Goal: Task Accomplishment & Management: Complete application form

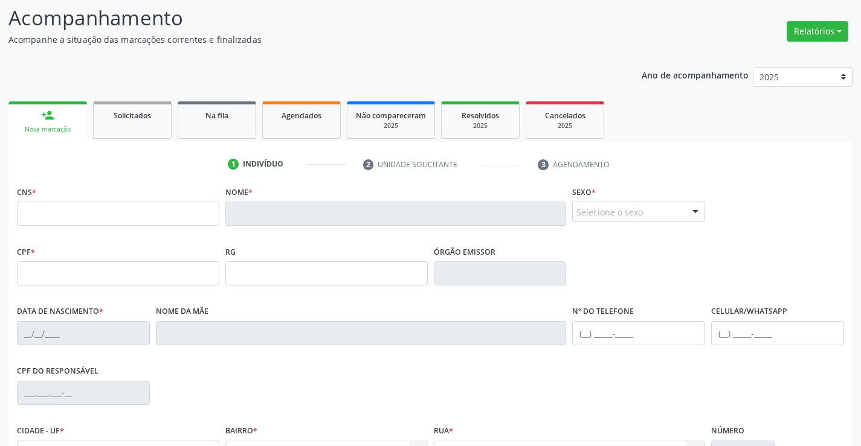
scroll to position [79, 0]
click at [198, 124] on link "Na fila" at bounding box center [217, 119] width 79 height 37
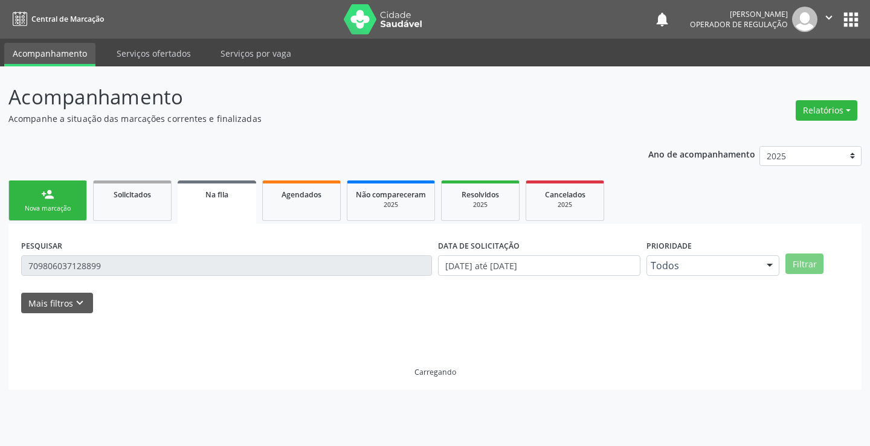
click at [71, 208] on div "Nova marcação" at bounding box center [48, 208] width 60 height 9
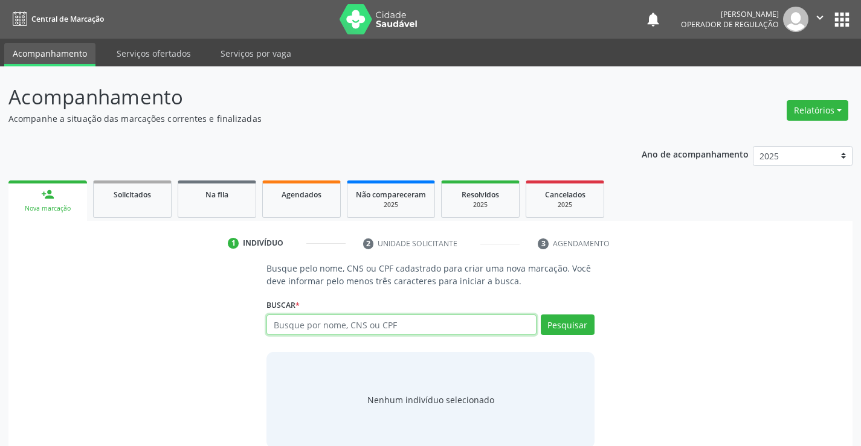
click at [312, 331] on input "text" at bounding box center [400, 325] width 269 height 21
click at [313, 327] on input "text" at bounding box center [400, 325] width 269 height 21
type input "706207769299170"
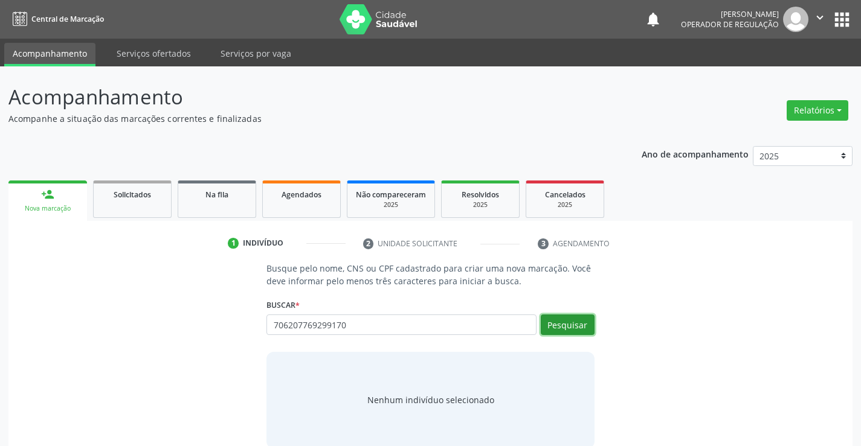
click at [558, 320] on button "Pesquisar" at bounding box center [568, 325] width 54 height 21
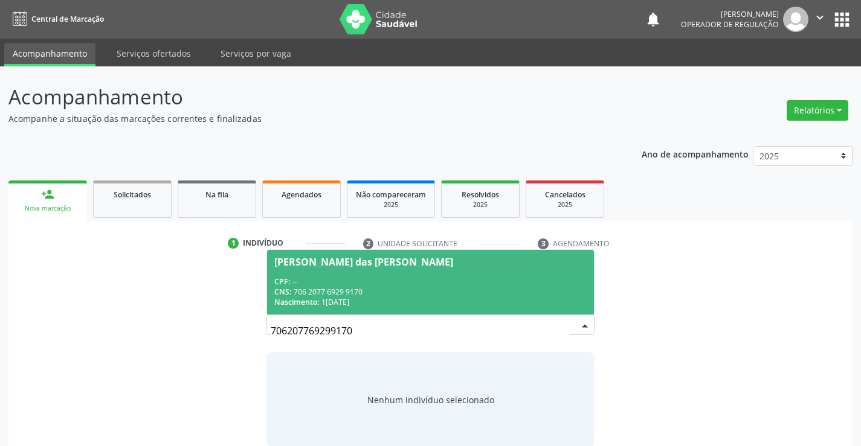
click at [538, 283] on div "CPF: --" at bounding box center [430, 282] width 312 height 10
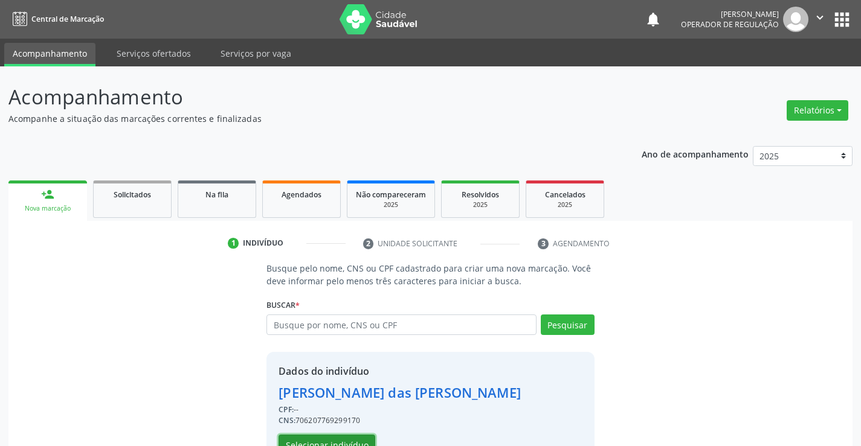
click at [346, 440] on button "Selecionar indivíduo" at bounding box center [326, 445] width 97 height 21
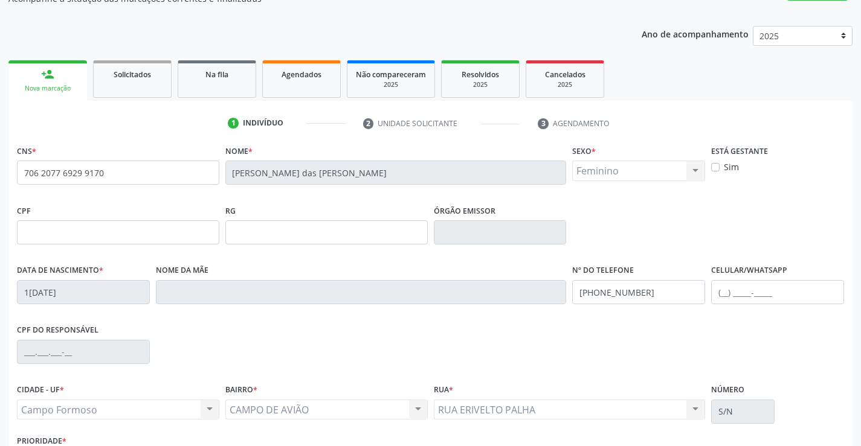
scroll to position [121, 0]
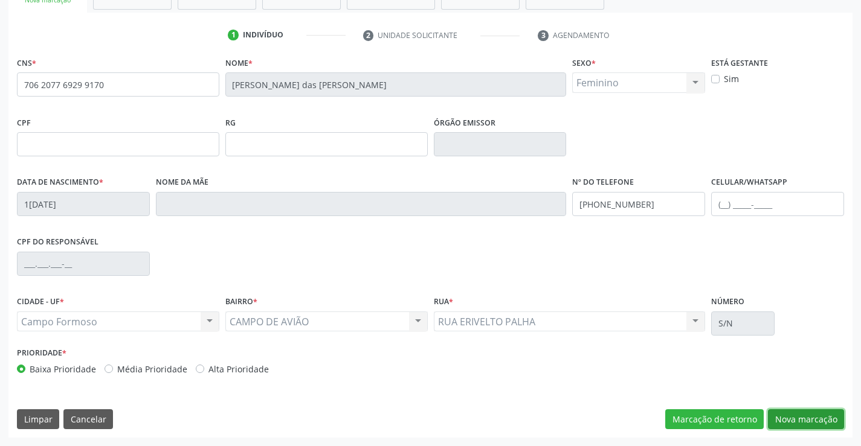
click at [794, 420] on button "Nova marcação" at bounding box center [806, 420] width 76 height 21
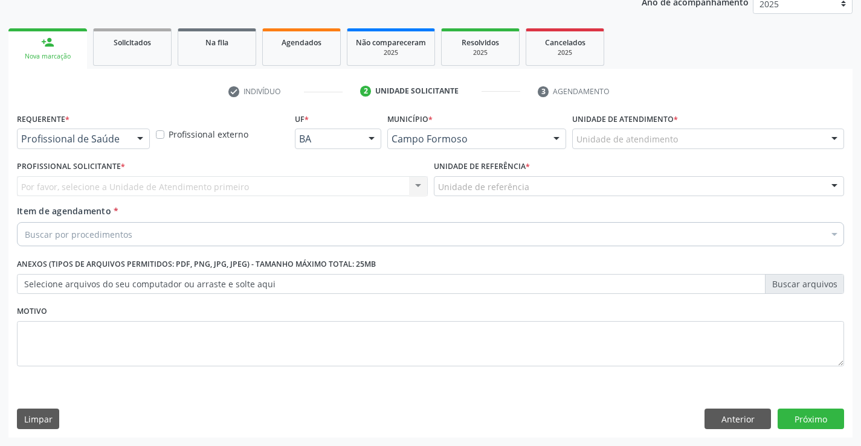
scroll to position [152, 0]
click at [142, 138] on div at bounding box center [140, 139] width 18 height 21
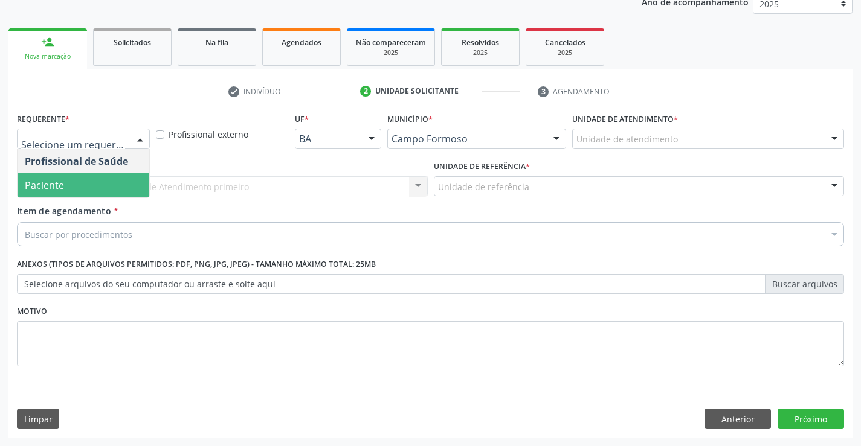
click at [98, 191] on span "Paciente" at bounding box center [84, 185] width 132 height 24
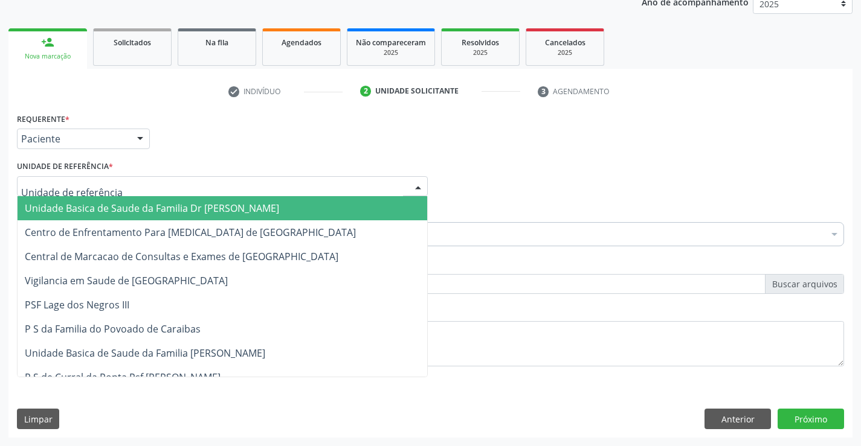
click at [420, 185] on div at bounding box center [418, 187] width 18 height 21
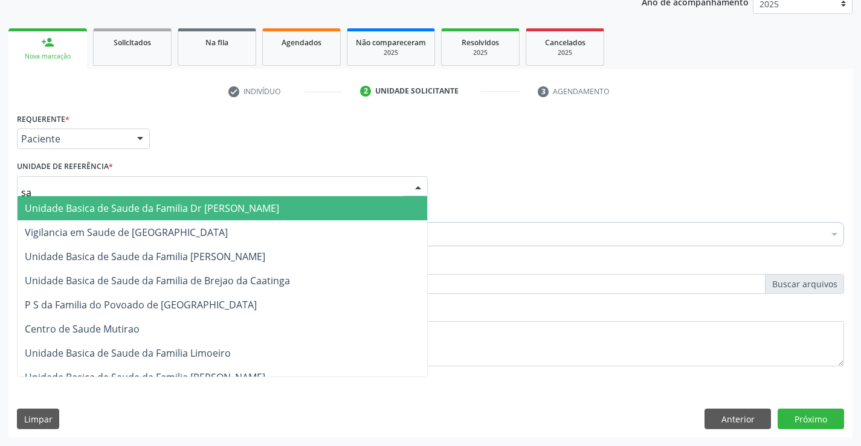
type input "s"
type input "reg"
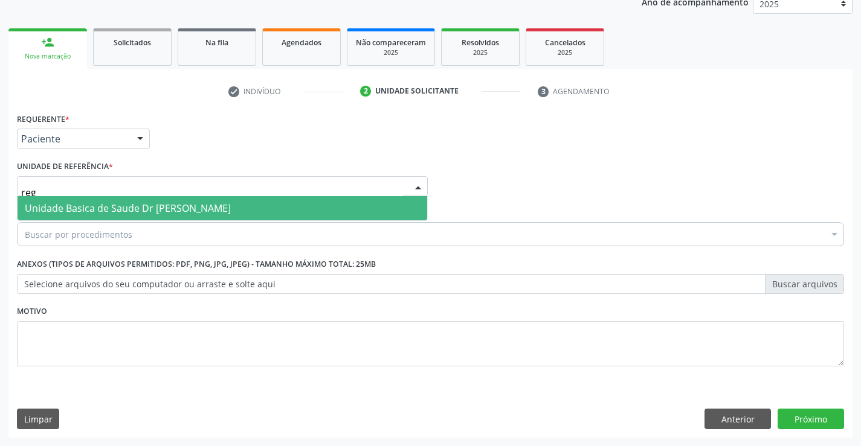
click at [231, 212] on span "Unidade Basica de Saude Dr [PERSON_NAME]" at bounding box center [128, 208] width 206 height 13
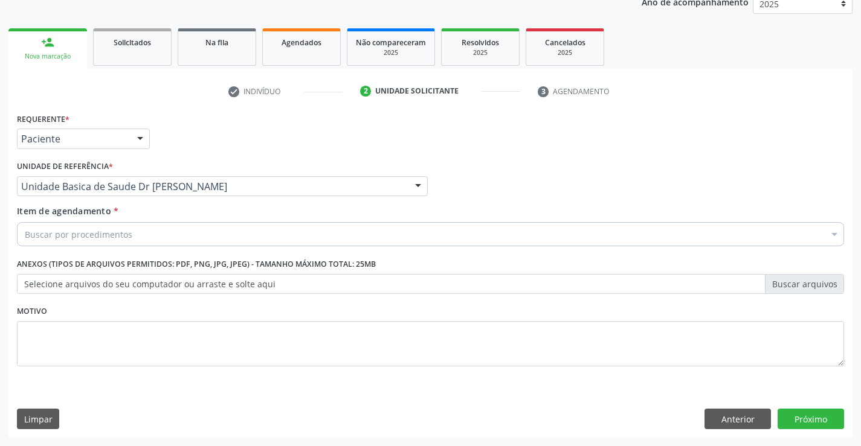
click at [141, 239] on div "Buscar por procedimentos" at bounding box center [430, 234] width 827 height 24
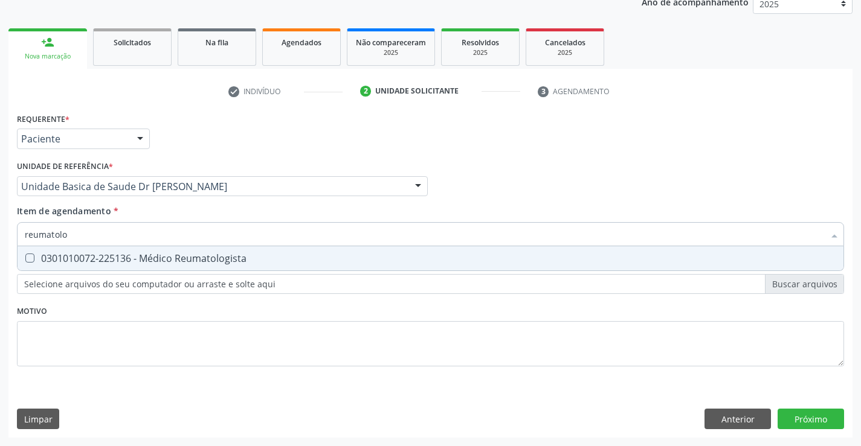
type input "reumatolog"
click at [234, 257] on div "0301010072-225136 - Médico Reumatologista" at bounding box center [430, 259] width 811 height 10
checkbox Reumatologista "true"
click at [235, 315] on div "Requerente * Paciente Profissional de Saúde Paciente Nenhum resultado encontrad…" at bounding box center [430, 247] width 827 height 274
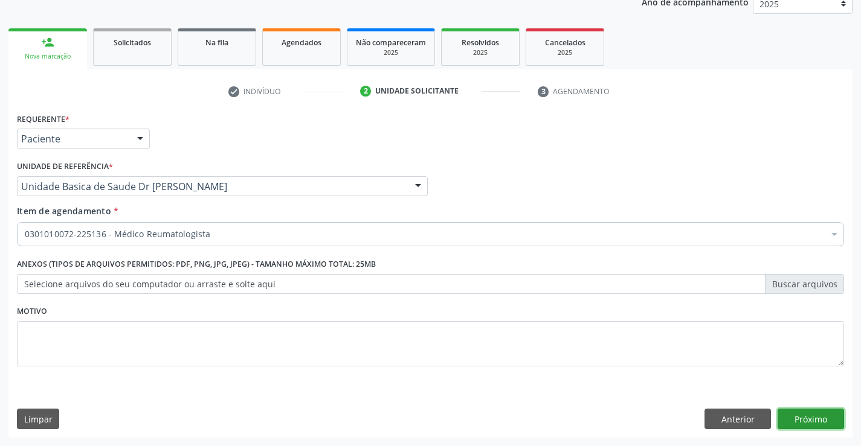
click at [799, 421] on button "Próximo" at bounding box center [810, 419] width 66 height 21
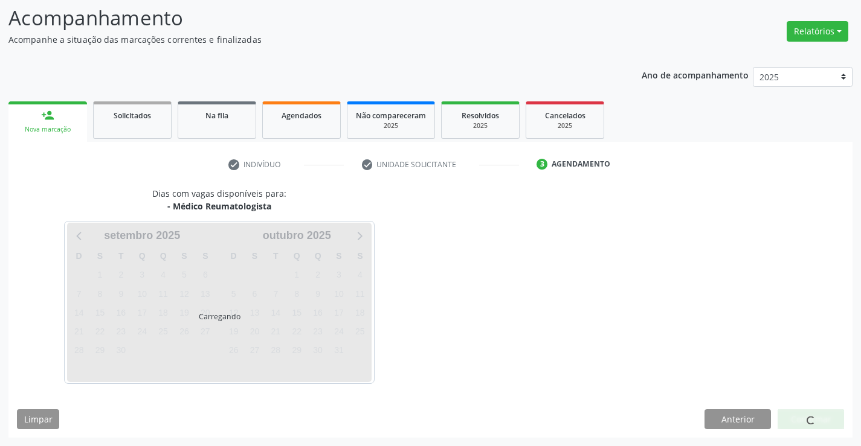
scroll to position [115, 0]
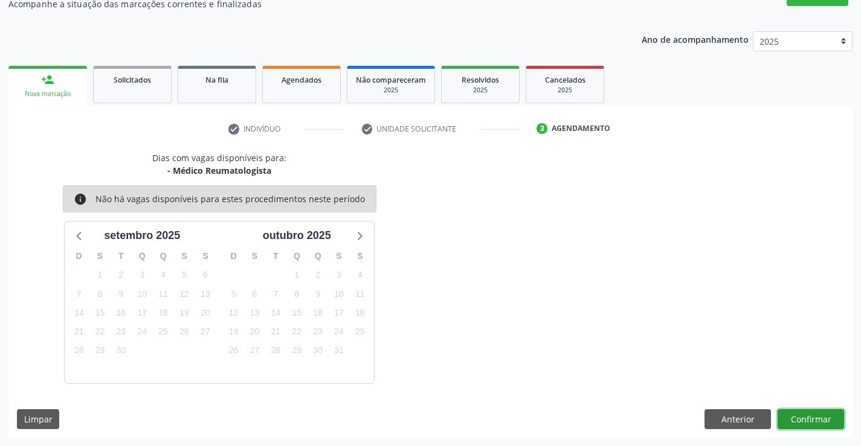
click at [799, 421] on button "Confirmar" at bounding box center [810, 420] width 66 height 21
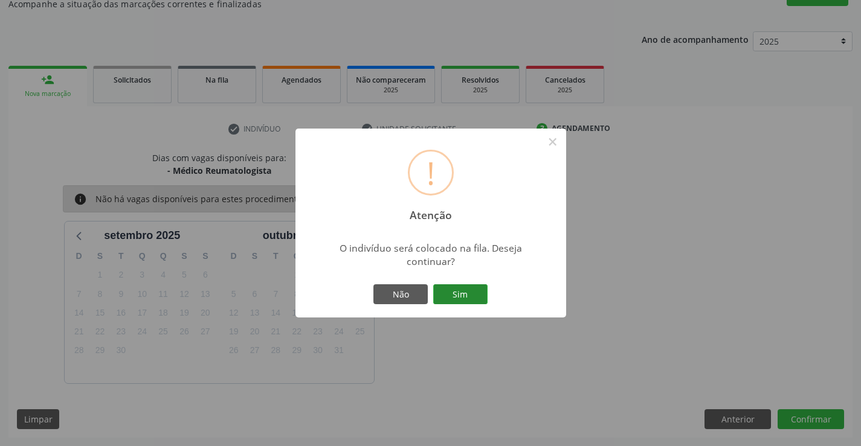
click at [460, 291] on button "Sim" at bounding box center [460, 294] width 54 height 21
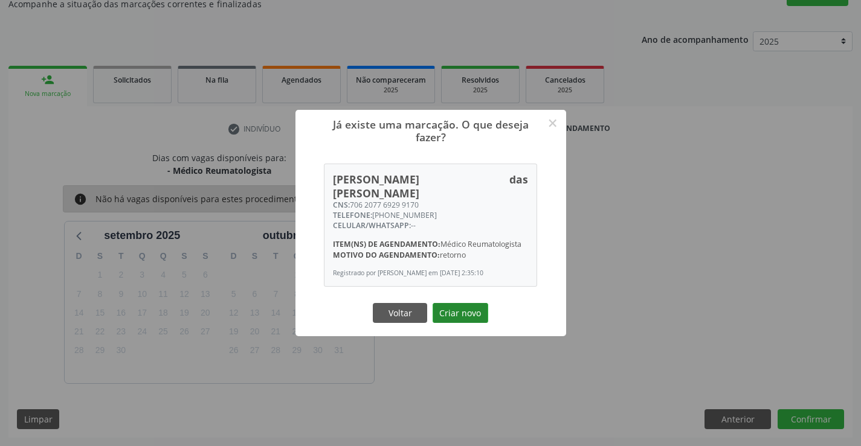
click at [474, 310] on button "Criar novo" at bounding box center [460, 313] width 56 height 21
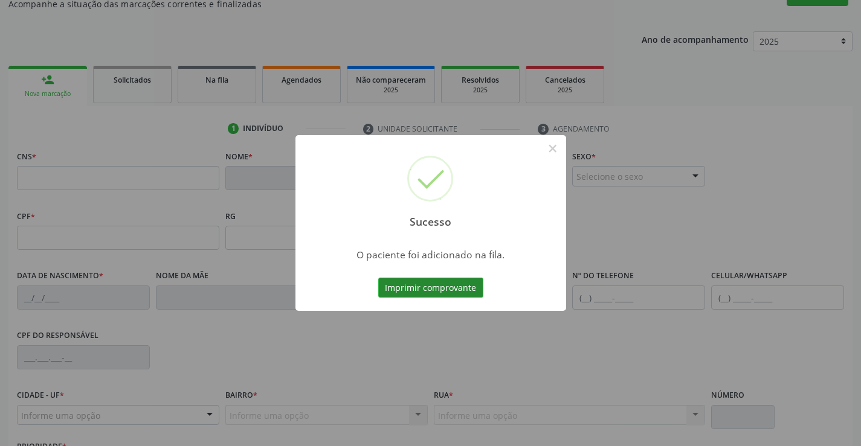
click at [461, 278] on button "Imprimir comprovante" at bounding box center [430, 288] width 105 height 21
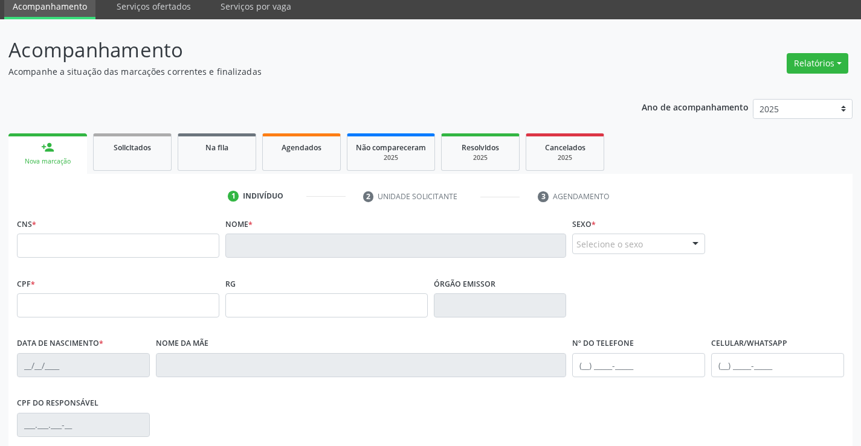
scroll to position [0, 0]
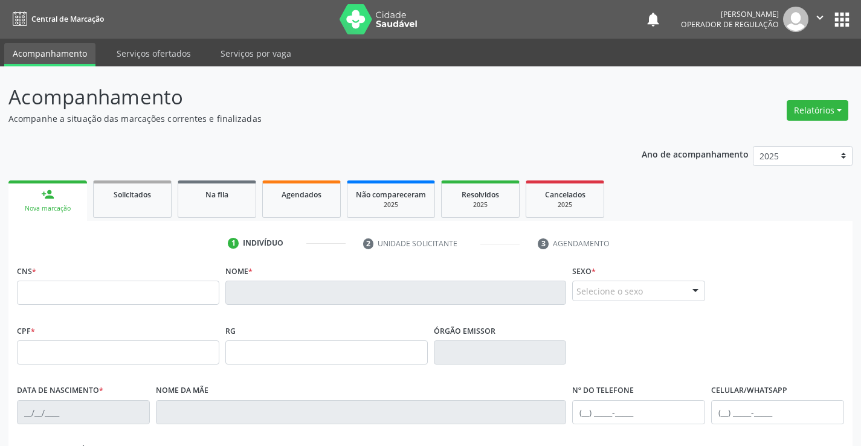
click at [821, 18] on icon "" at bounding box center [819, 17] width 13 height 13
click at [768, 75] on link "Sair" at bounding box center [788, 73] width 83 height 17
